Goal: Task Accomplishment & Management: Manage account settings

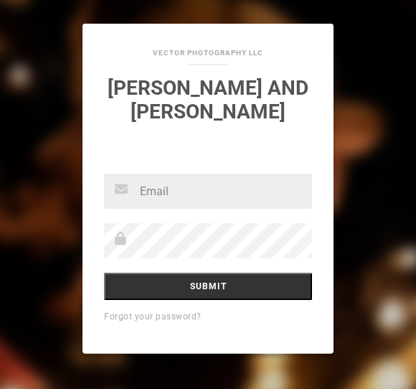
click at [131, 174] on input "text" at bounding box center [208, 191] width 208 height 35
click at [148, 174] on input "text" at bounding box center [208, 191] width 208 height 35
type input "[EMAIL_ADDRESS][DOMAIN_NAME]"
click at [141, 174] on input "text" at bounding box center [208, 191] width 208 height 35
type input "sixla412165@gmail.com"
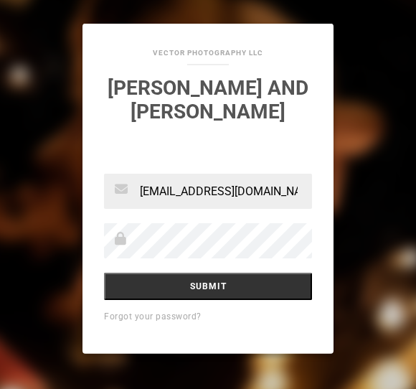
click at [137, 273] on input "Submit" at bounding box center [208, 286] width 208 height 27
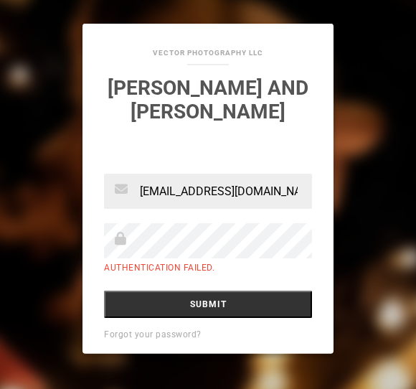
click at [138, 291] on input "Submit" at bounding box center [208, 304] width 208 height 27
